Goal: Transaction & Acquisition: Book appointment/travel/reservation

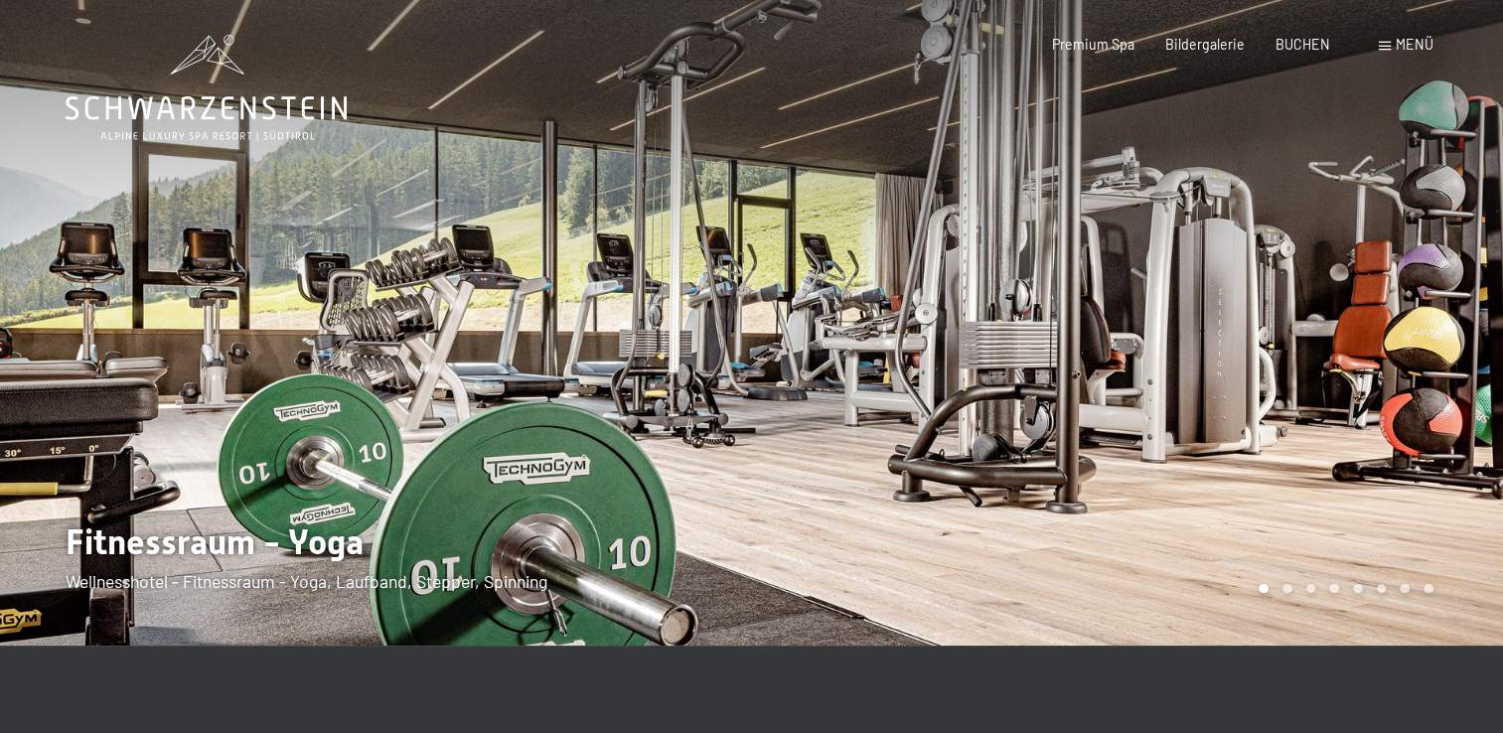
click at [1339, 461] on div at bounding box center [1128, 323] width 752 height 646
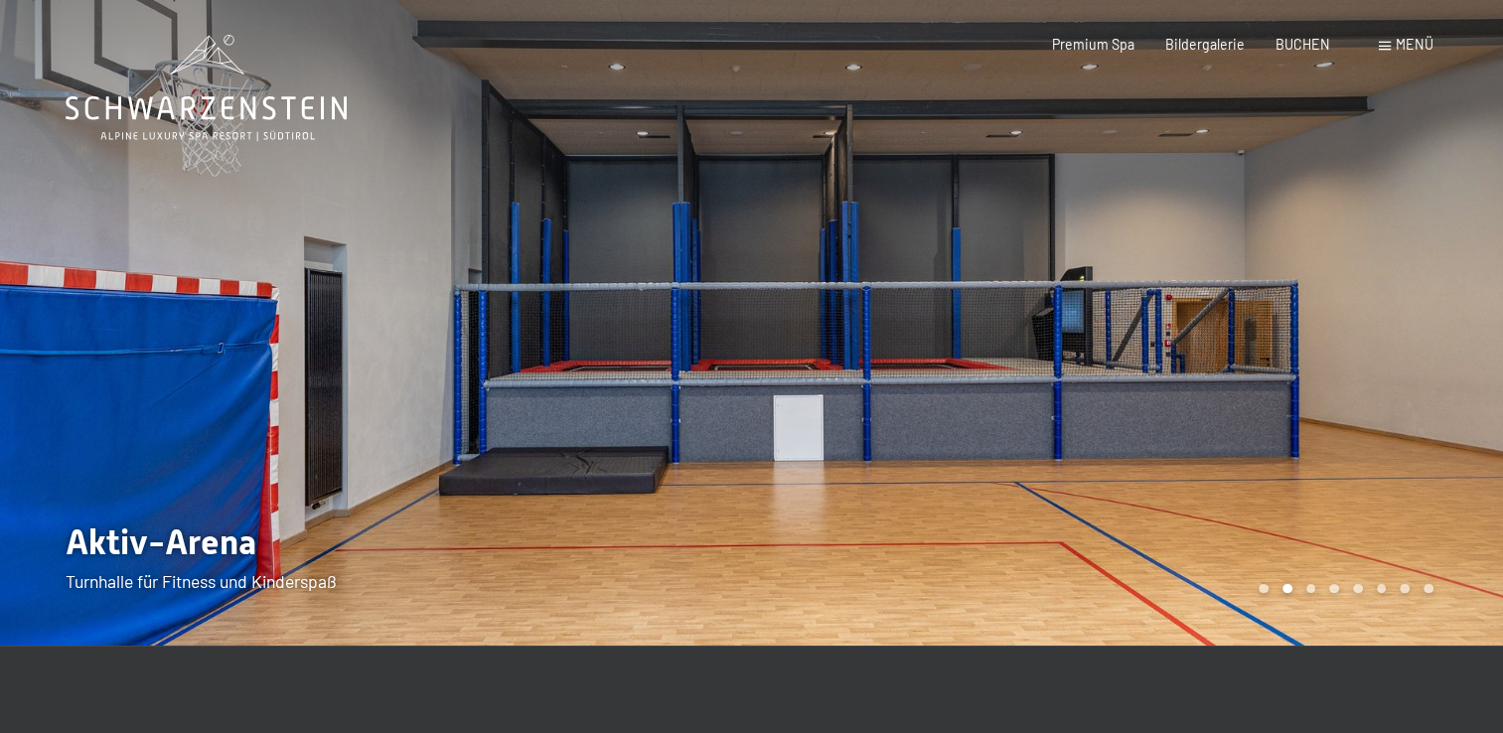
click at [1339, 461] on div at bounding box center [1128, 323] width 752 height 646
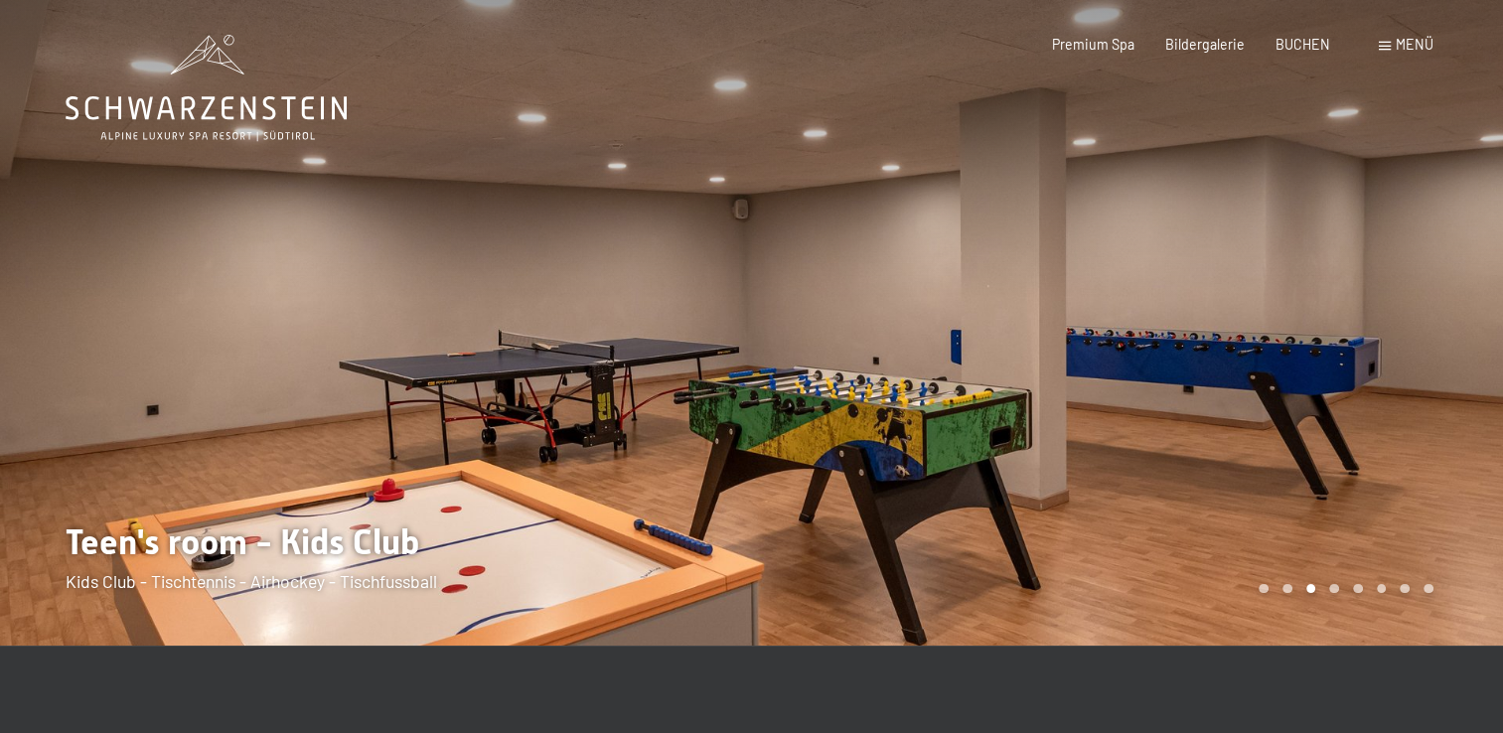
click at [1339, 461] on div at bounding box center [1128, 323] width 752 height 646
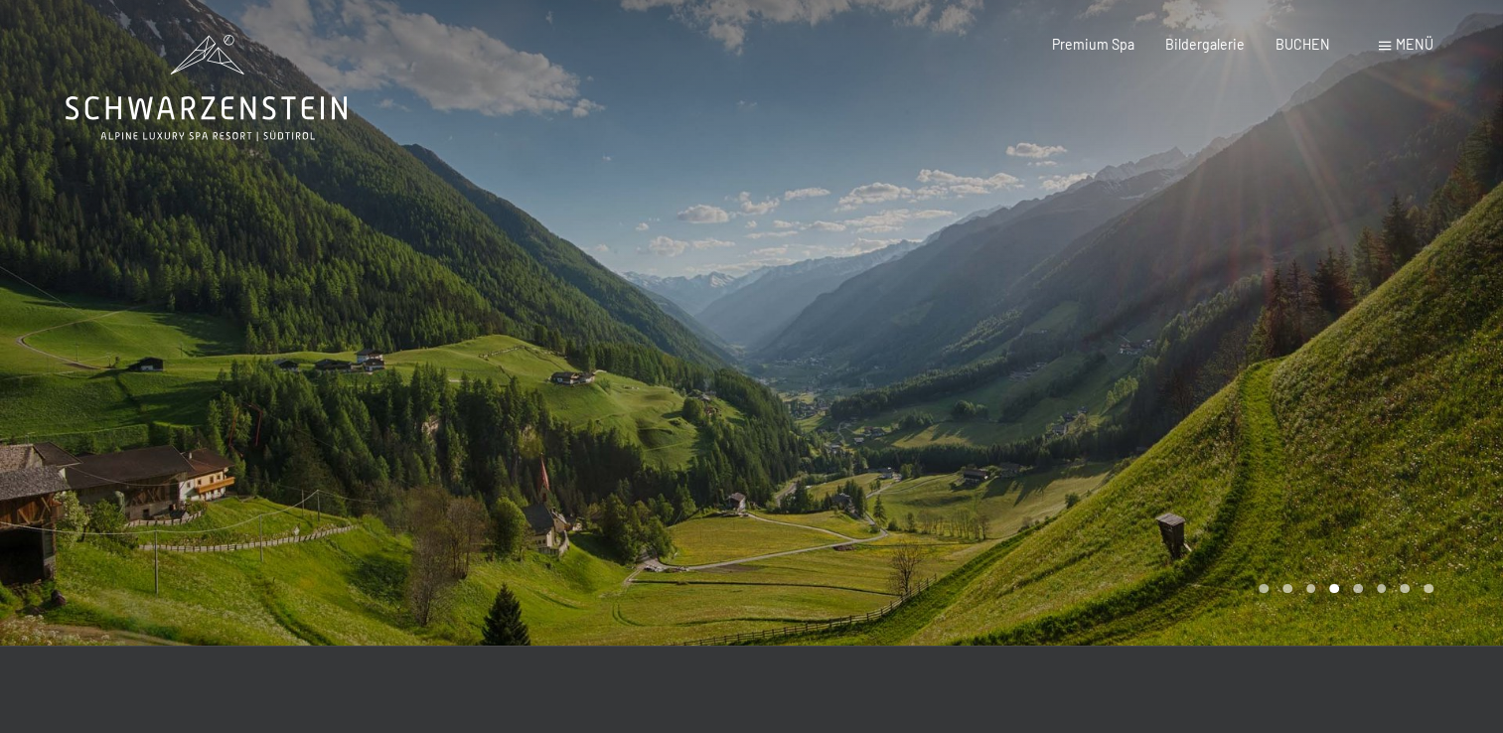
click at [1339, 461] on div at bounding box center [1128, 323] width 752 height 646
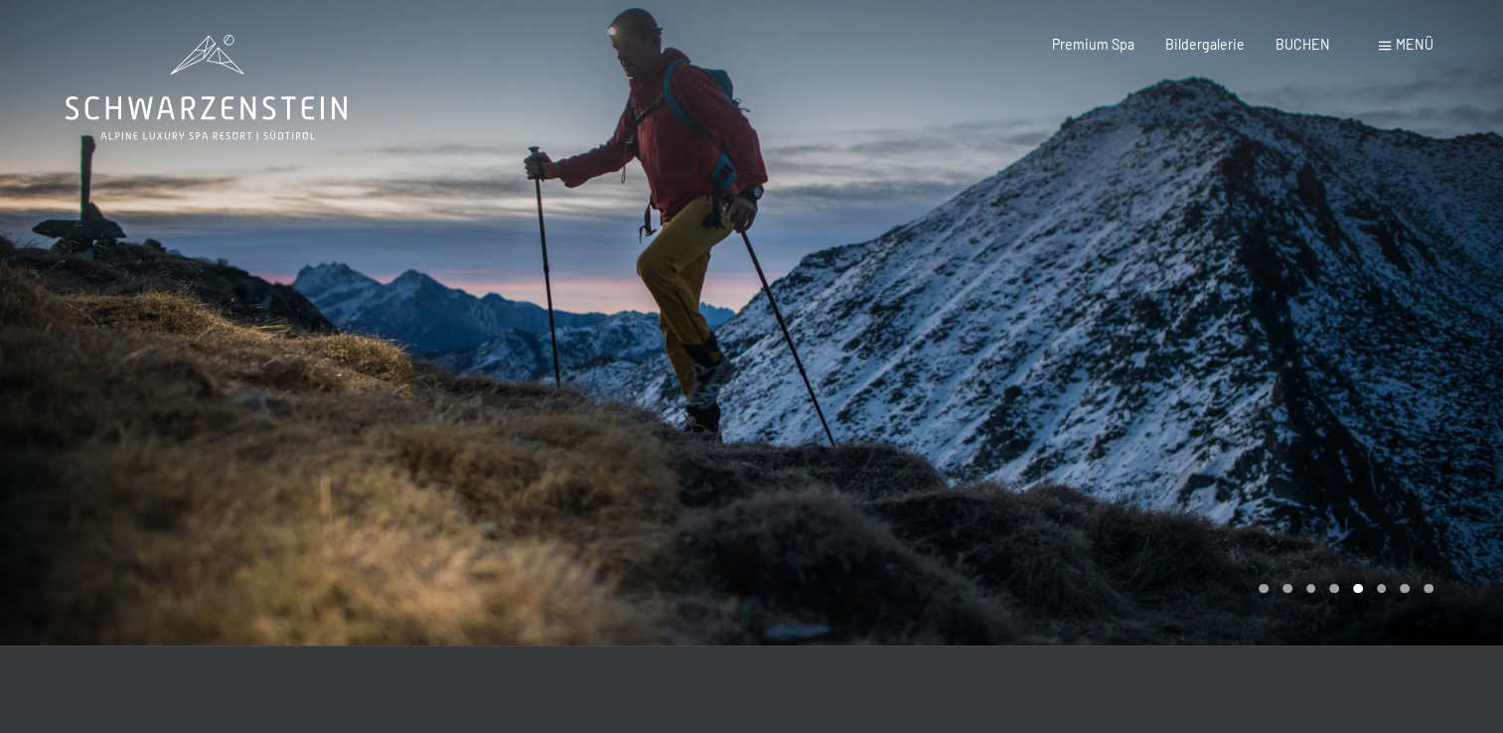
click at [1339, 461] on div at bounding box center [1128, 323] width 752 height 646
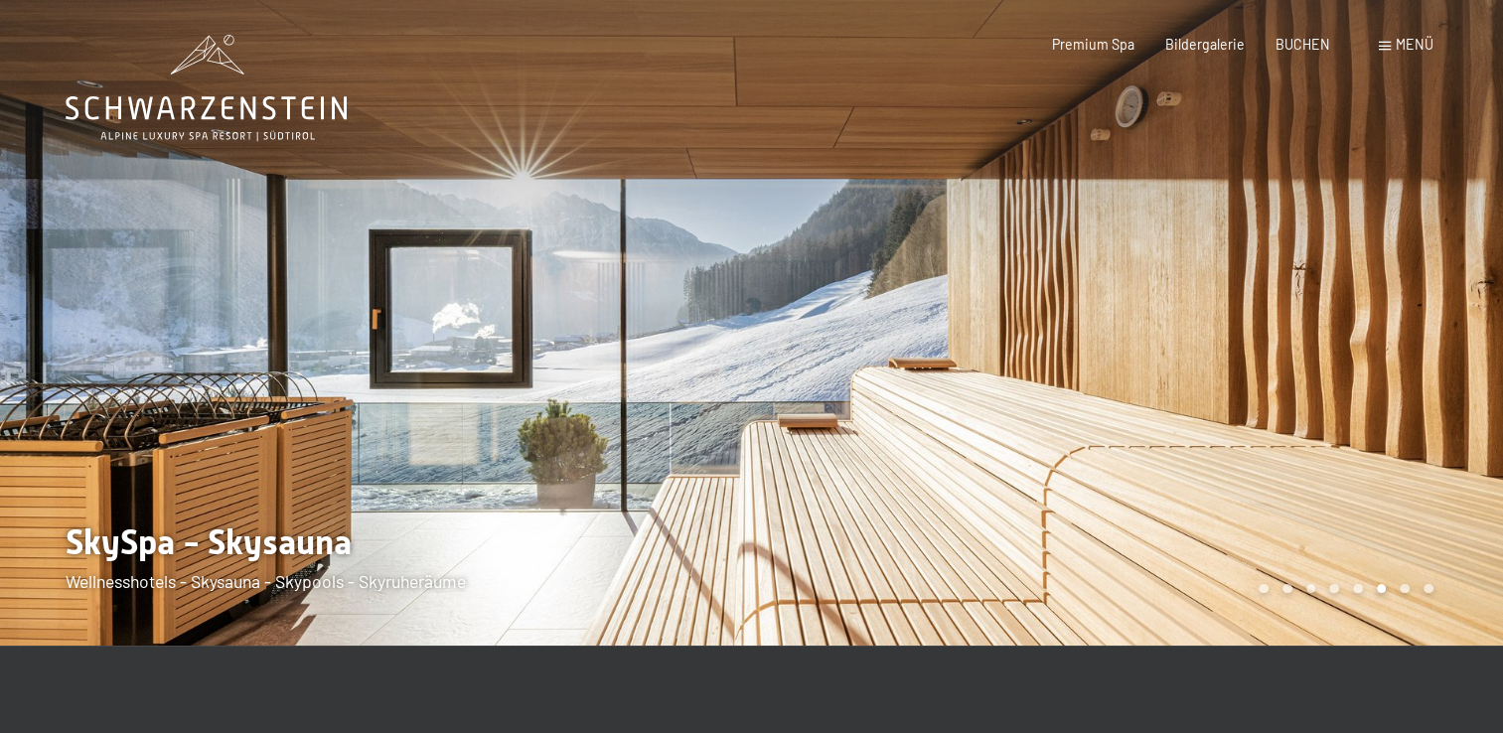
click at [1339, 461] on div at bounding box center [1128, 323] width 752 height 646
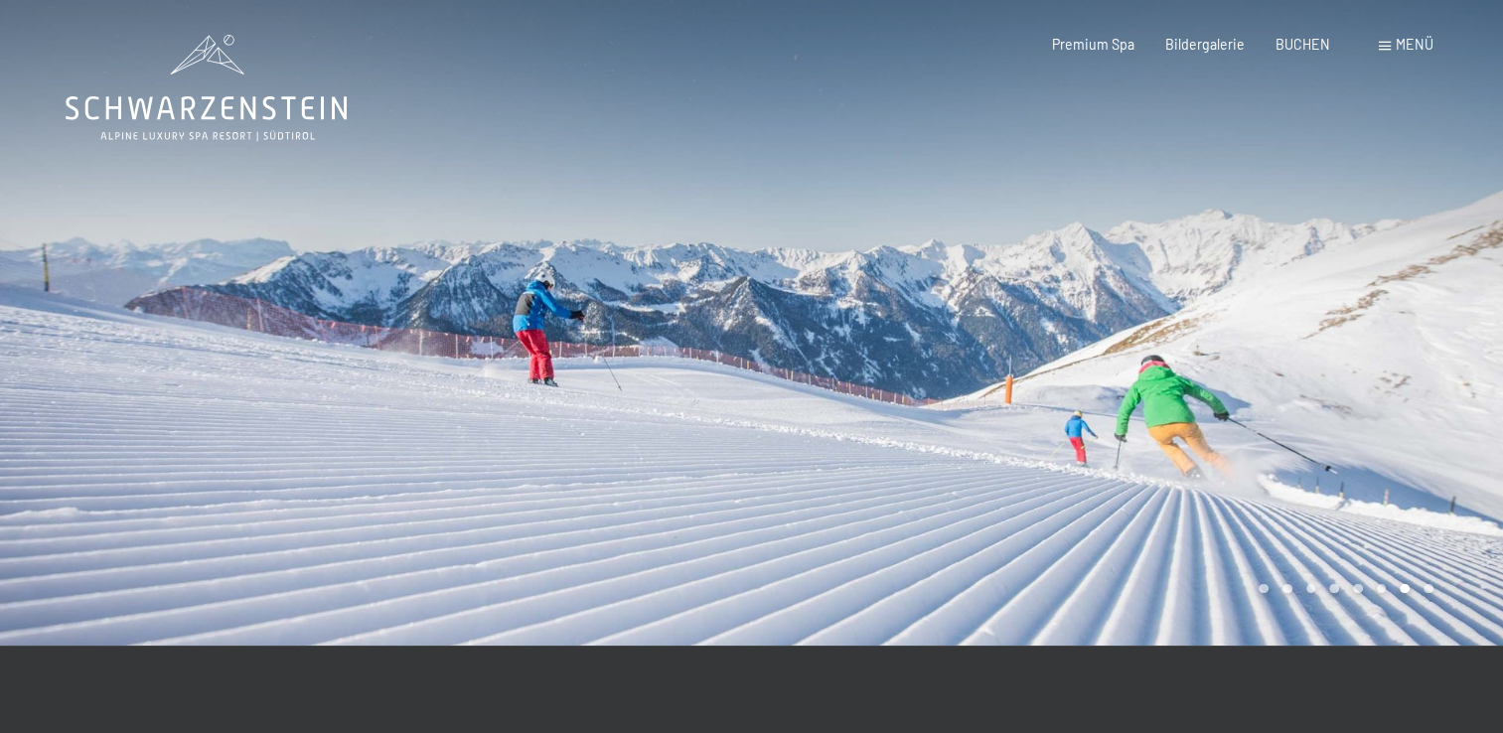
click at [1339, 461] on div at bounding box center [1128, 323] width 752 height 646
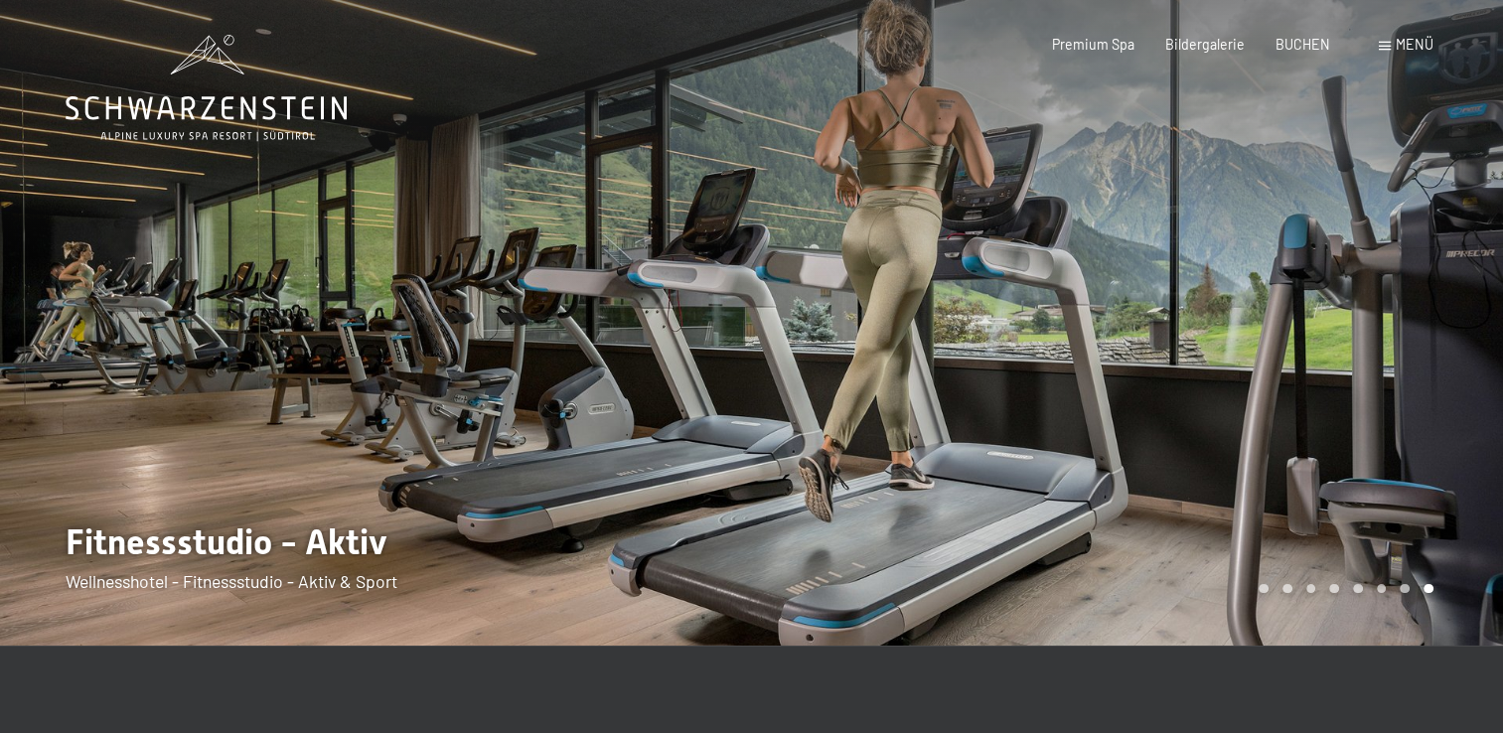
click at [1339, 461] on div at bounding box center [1128, 323] width 752 height 646
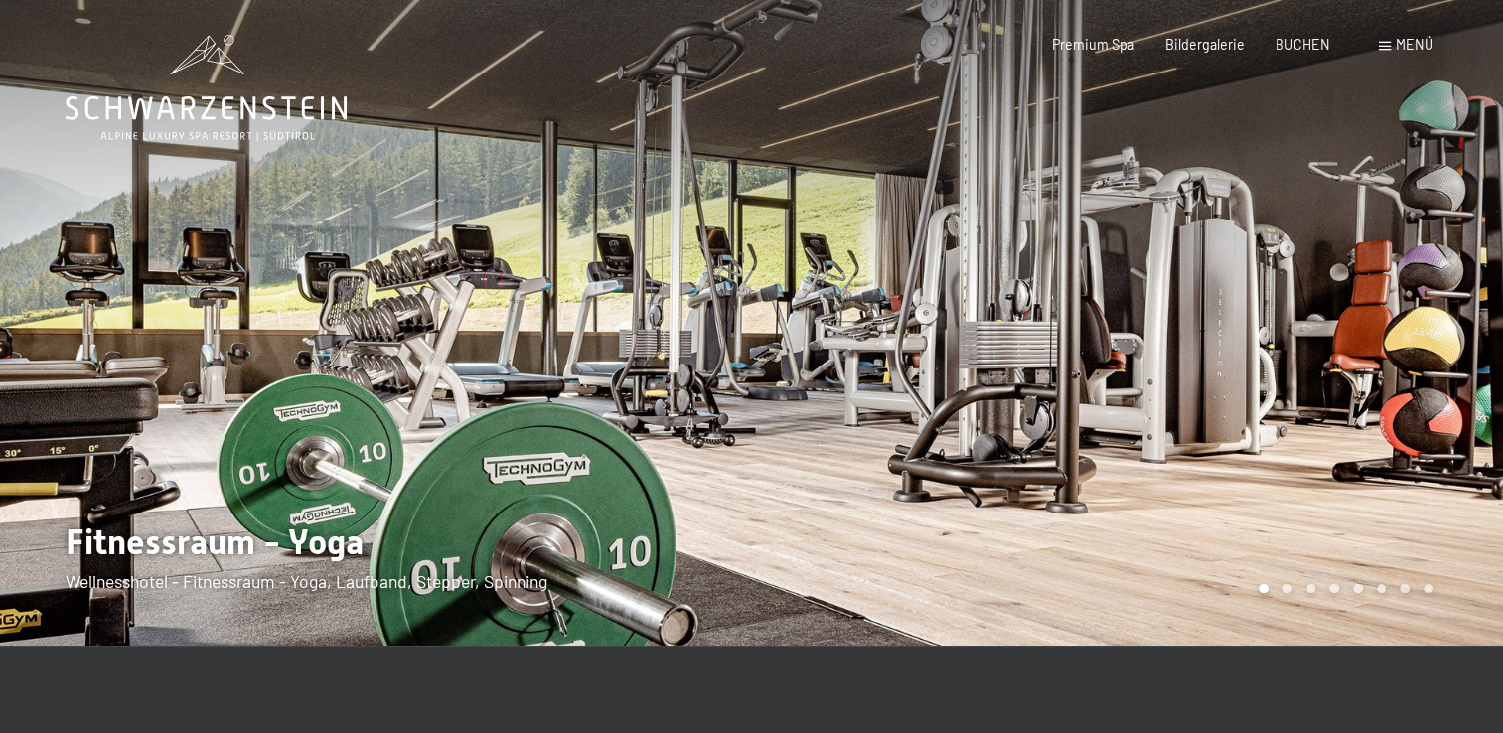
click at [1339, 461] on div at bounding box center [1128, 323] width 752 height 646
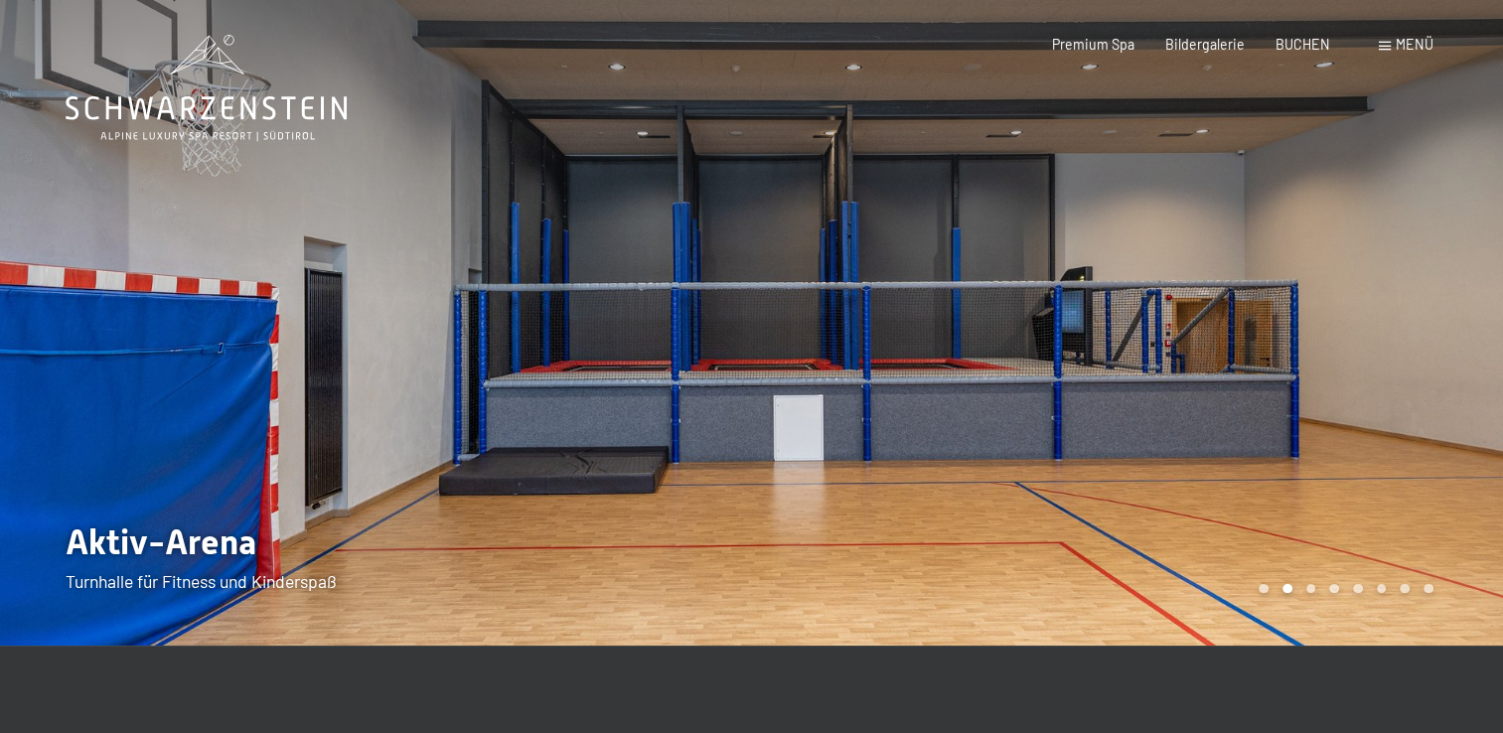
click at [1406, 54] on div "Menü" at bounding box center [1406, 45] width 55 height 20
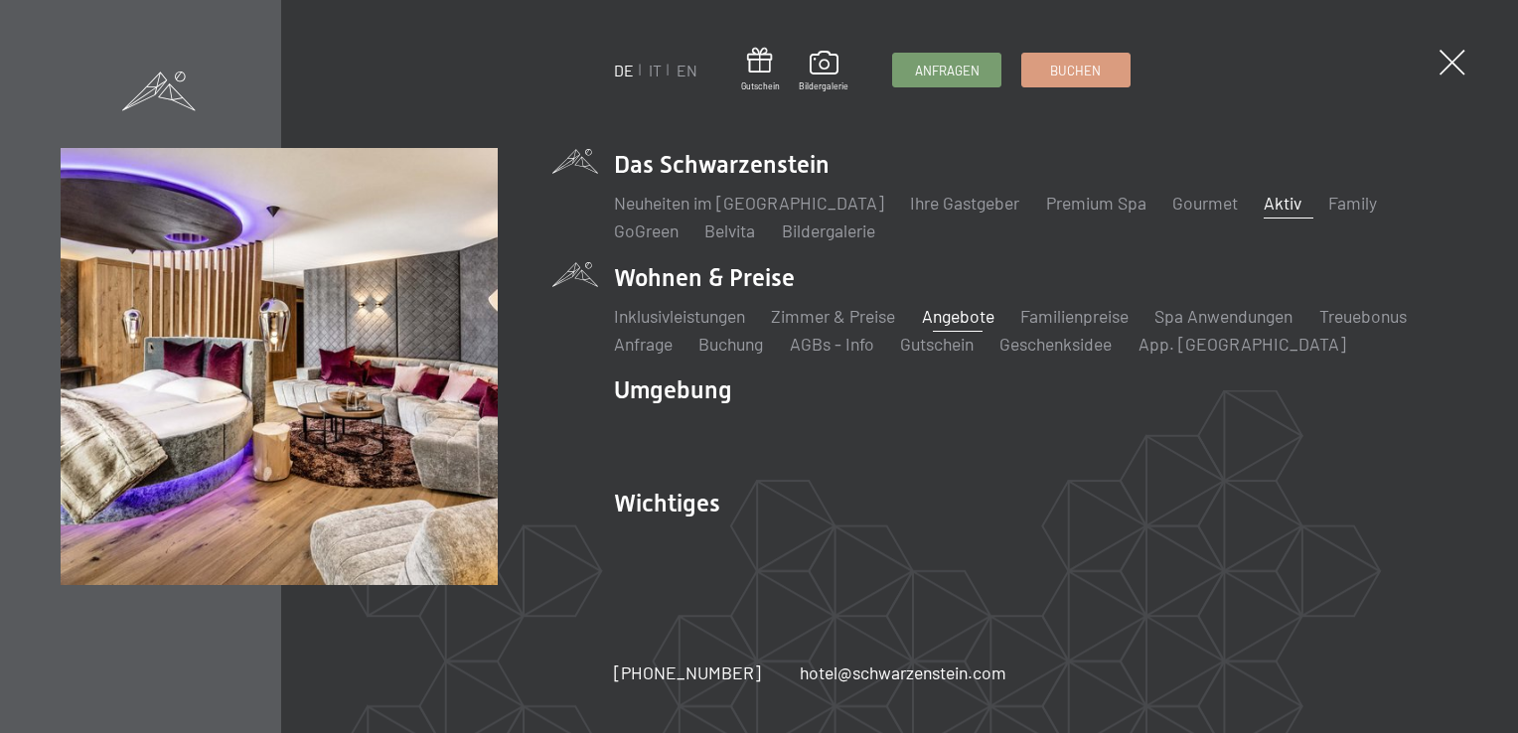
click at [978, 316] on link "Angebote" at bounding box center [958, 316] width 73 height 22
click at [1463, 70] on span at bounding box center [1452, 63] width 37 height 37
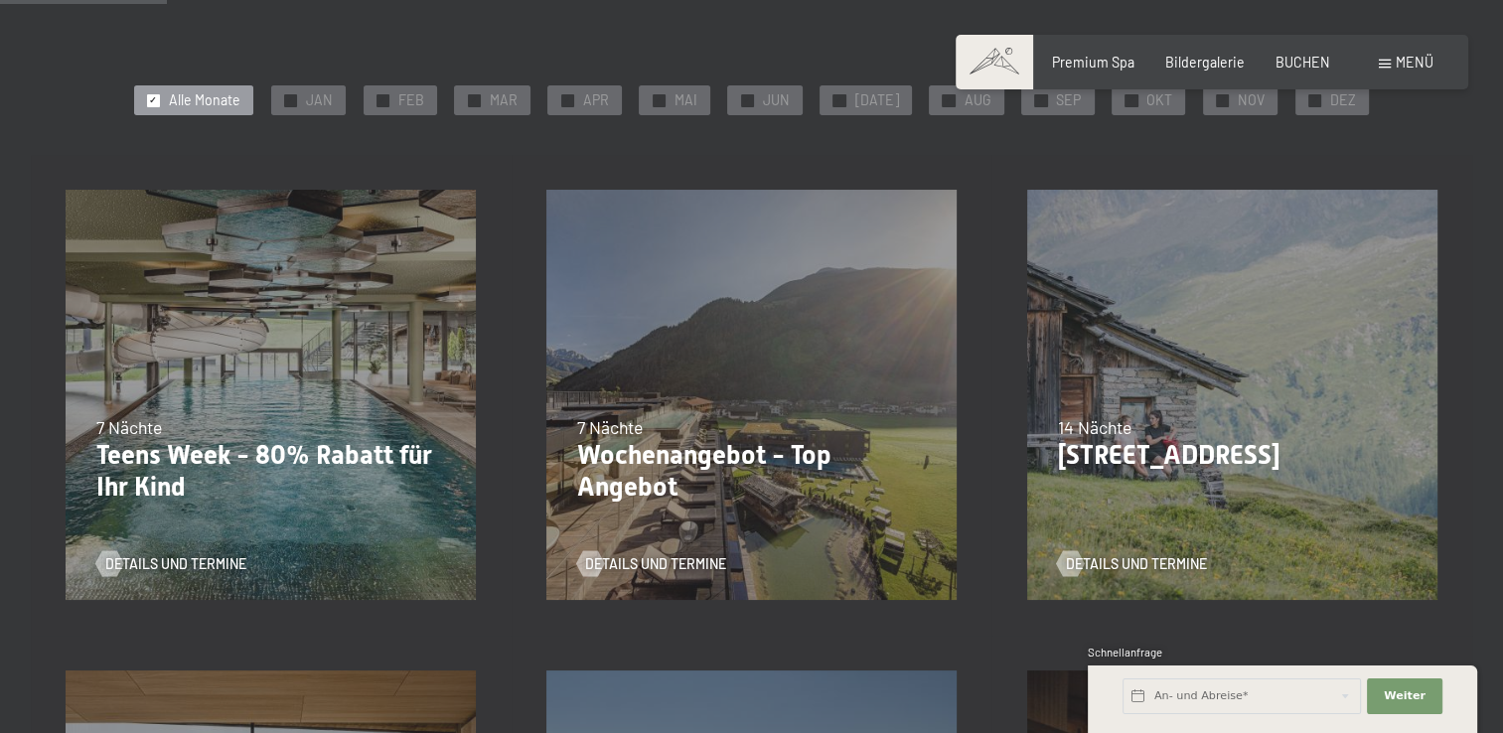
scroll to position [385, 0]
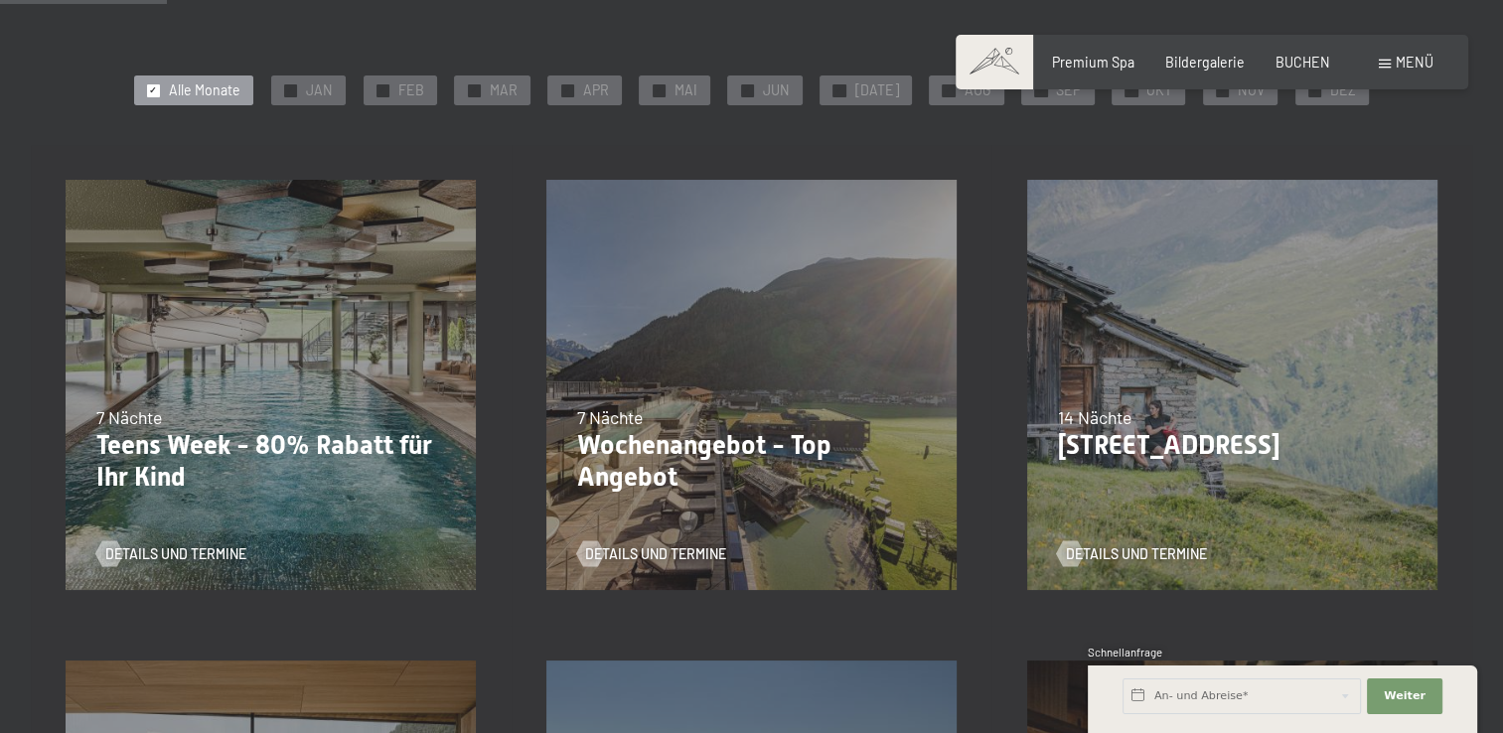
click at [843, 454] on p "Wochenangebot - Top Angebot" at bounding box center [752, 461] width 350 height 63
click at [676, 554] on span "Details und Termine" at bounding box center [675, 554] width 141 height 20
